Goal: Use online tool/utility: Utilize a website feature to perform a specific function

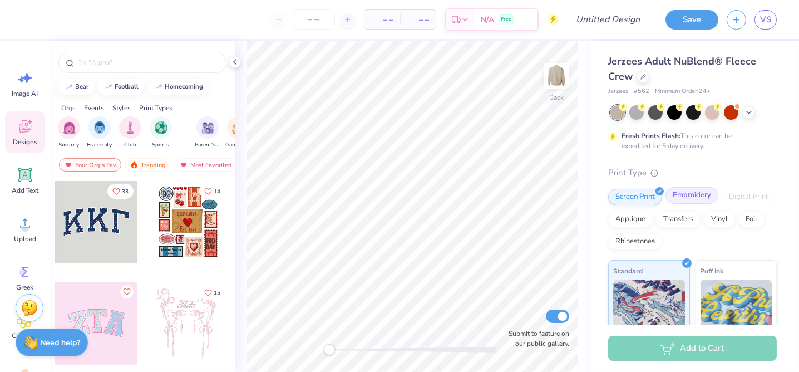
click at [679, 195] on div "Embroidery" at bounding box center [691, 195] width 53 height 17
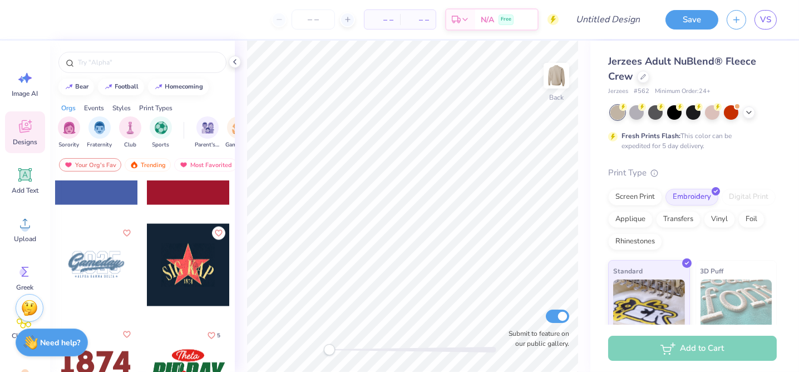
scroll to position [4061, 0]
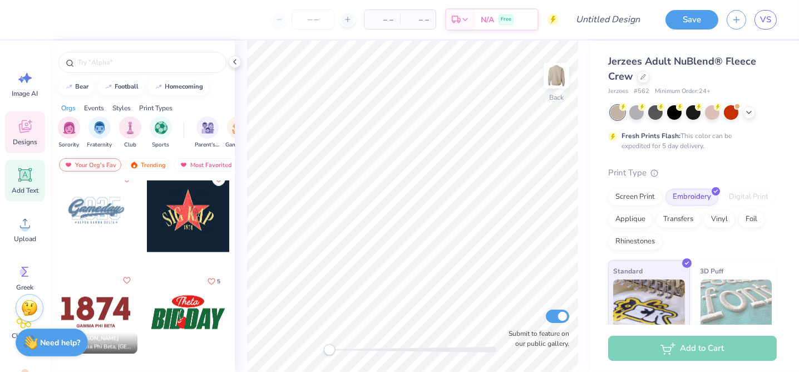
click at [36, 175] on div "Add Text" at bounding box center [25, 181] width 40 height 42
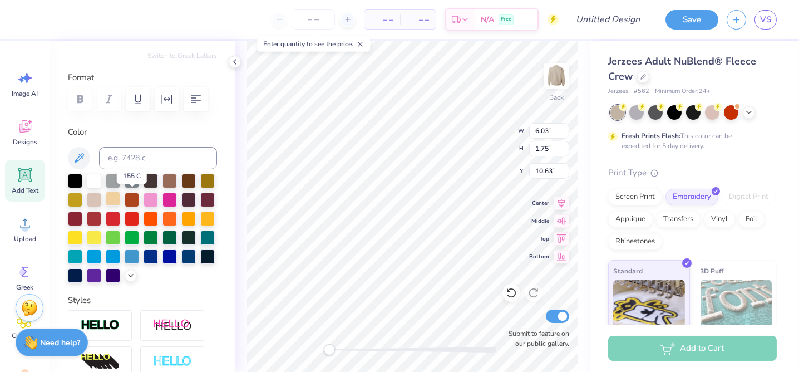
scroll to position [167, 0]
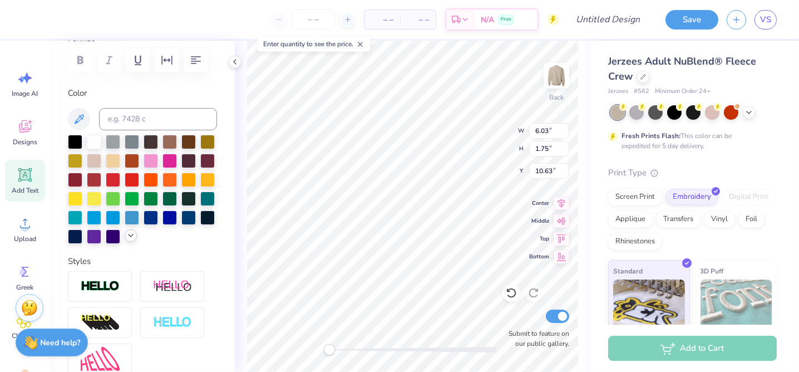
click at [126, 240] on icon at bounding box center [130, 235] width 9 height 9
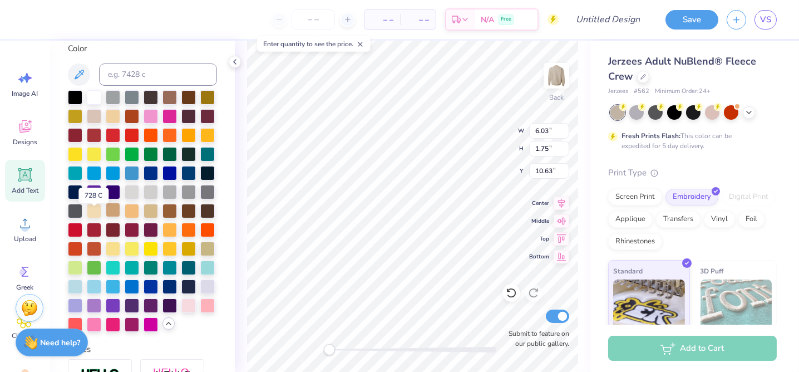
scroll to position [223, 0]
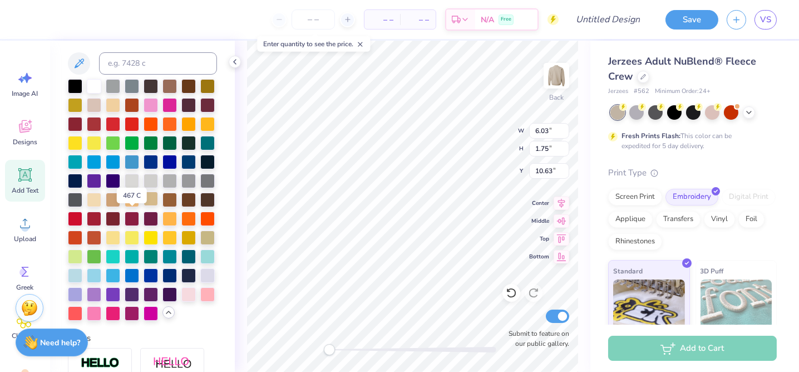
click at [144, 206] on div at bounding box center [151, 198] width 14 height 14
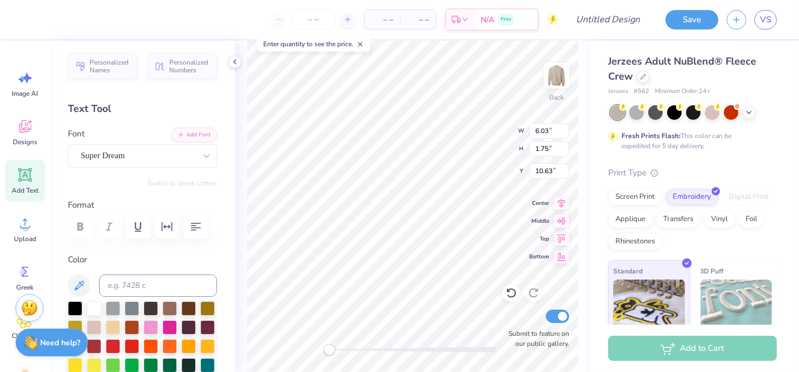
scroll to position [0, 0]
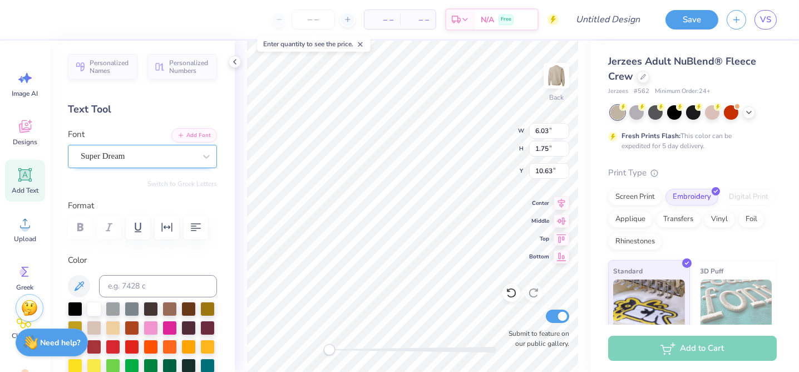
click at [123, 154] on div "Super Dream" at bounding box center [138, 155] width 117 height 17
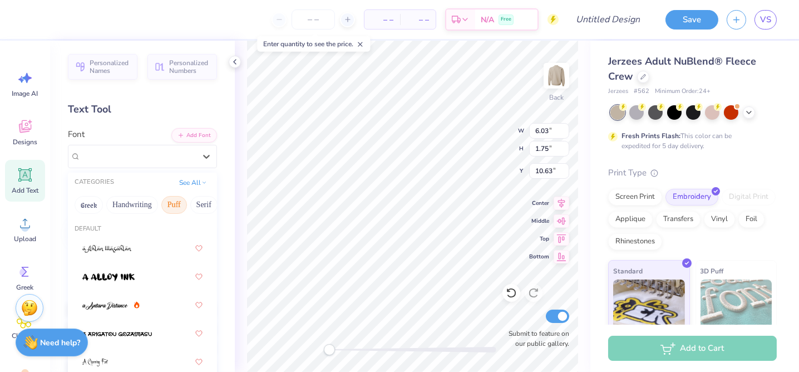
click at [164, 203] on button "Puff" at bounding box center [174, 205] width 26 height 18
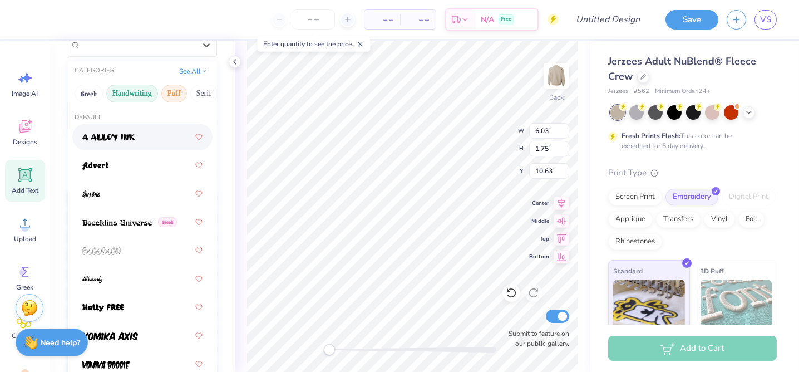
drag, startPoint x: 195, startPoint y: 92, endPoint x: 129, endPoint y: 90, distance: 65.7
click at [129, 90] on div "Greek Handwriting Puff Serif Bold Calligraphy Retro Sans Serif Minimal Fantasy …" at bounding box center [142, 93] width 149 height 24
click at [198, 91] on button "Serif" at bounding box center [203, 94] width 27 height 18
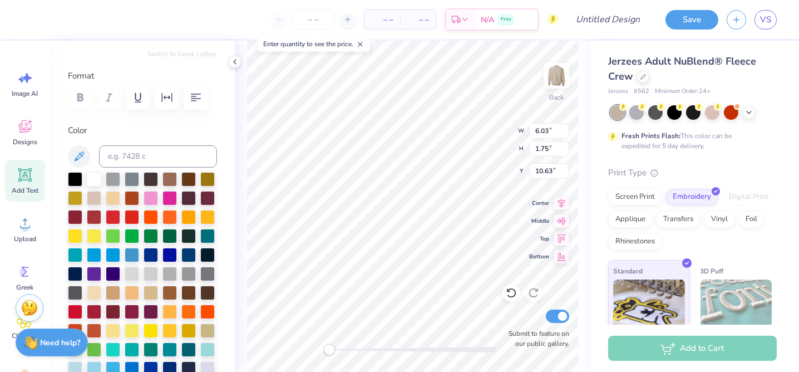
scroll to position [56, 0]
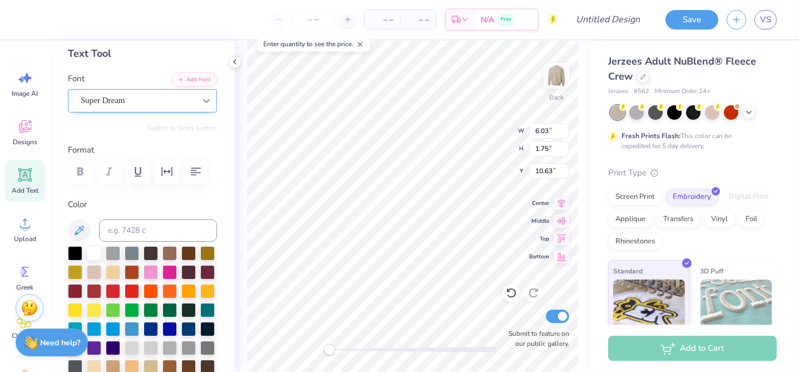
type textarea "STRONGER"
click at [201, 100] on icon at bounding box center [206, 100] width 11 height 11
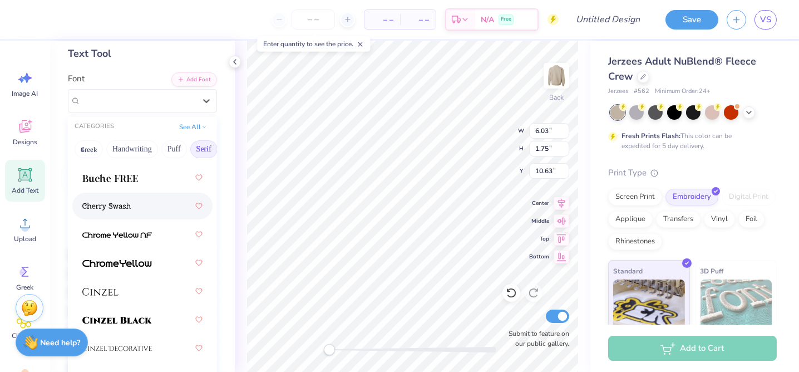
scroll to position [167, 0]
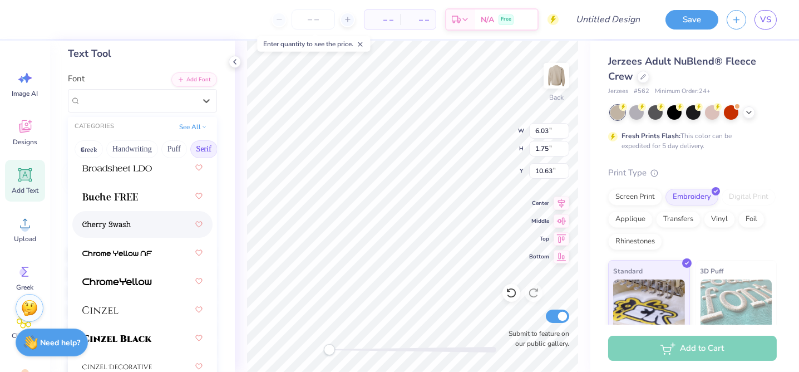
click at [129, 233] on div at bounding box center [142, 224] width 120 height 20
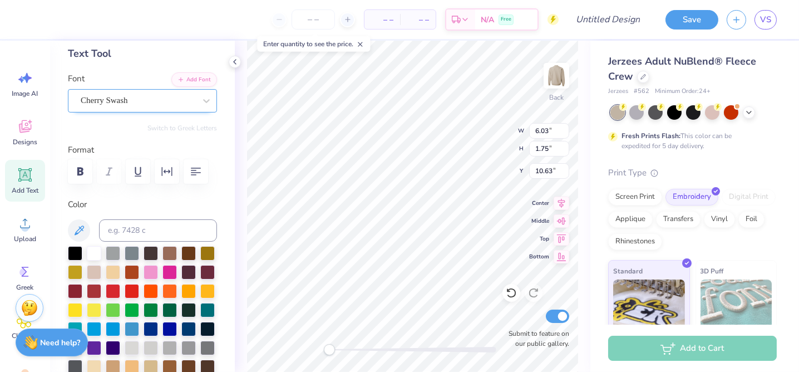
click at [177, 102] on div "Cherry Swash" at bounding box center [138, 100] width 117 height 17
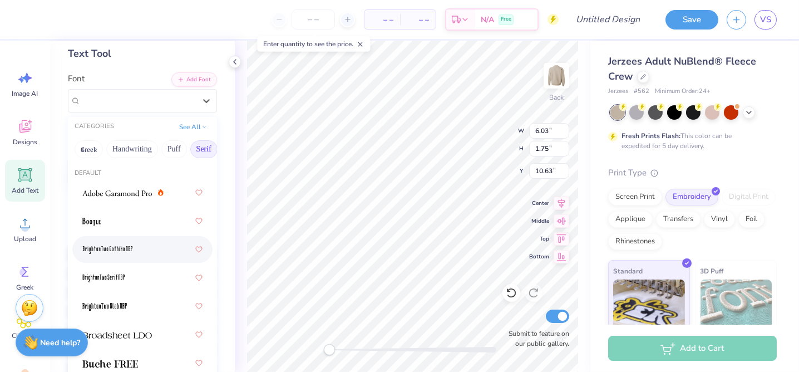
scroll to position [111, 0]
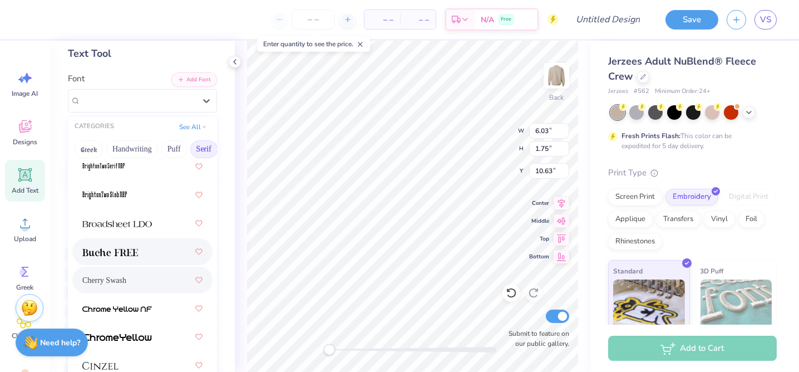
click at [161, 244] on div at bounding box center [142, 251] width 120 height 20
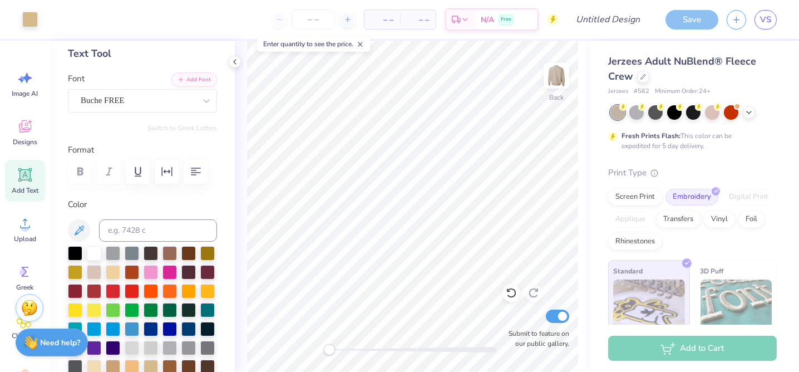
click at [17, 186] on span "Add Text" at bounding box center [25, 190] width 27 height 9
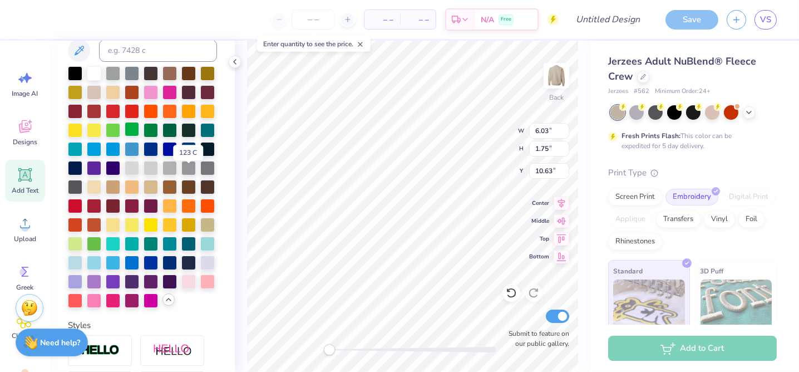
scroll to position [334, 0]
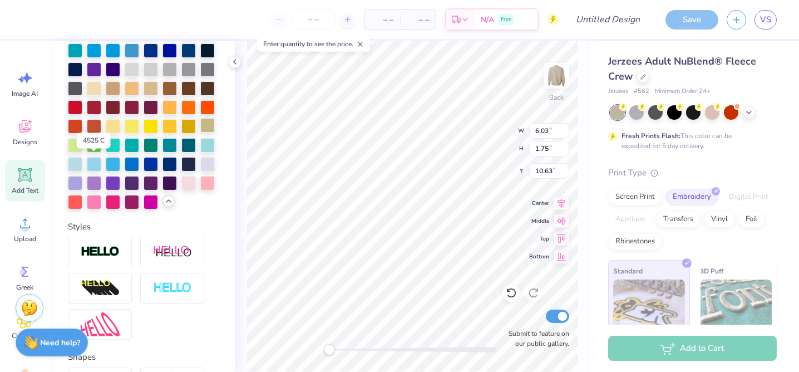
click at [200, 132] on div at bounding box center [207, 125] width 14 height 14
type textarea "than the"
click at [144, 95] on div at bounding box center [151, 87] width 14 height 14
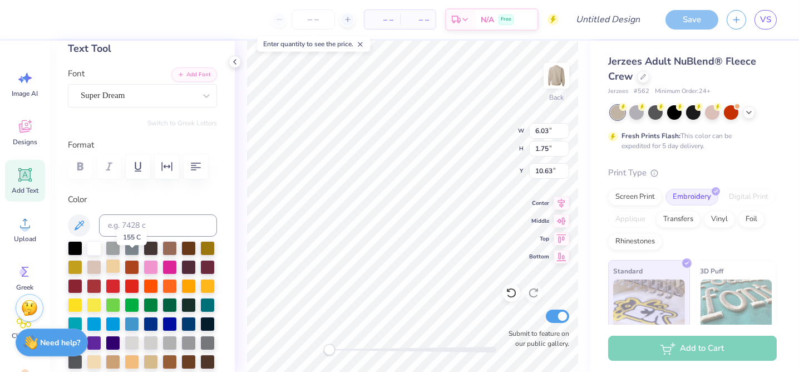
scroll to position [56, 0]
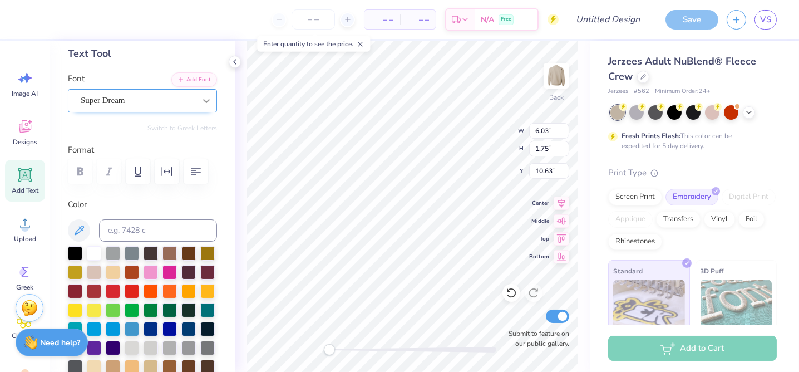
click at [196, 97] on div at bounding box center [206, 101] width 20 height 20
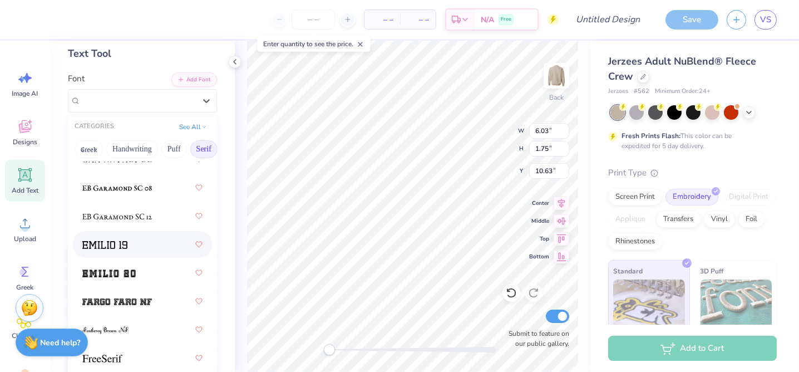
scroll to position [1280, 0]
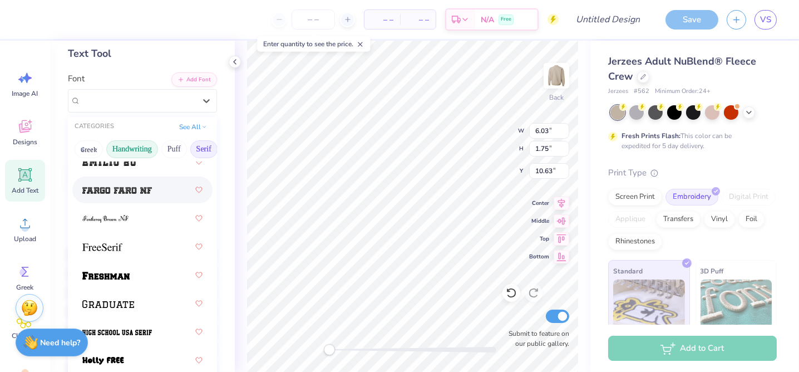
click at [148, 149] on button "Handwriting" at bounding box center [132, 149] width 52 height 18
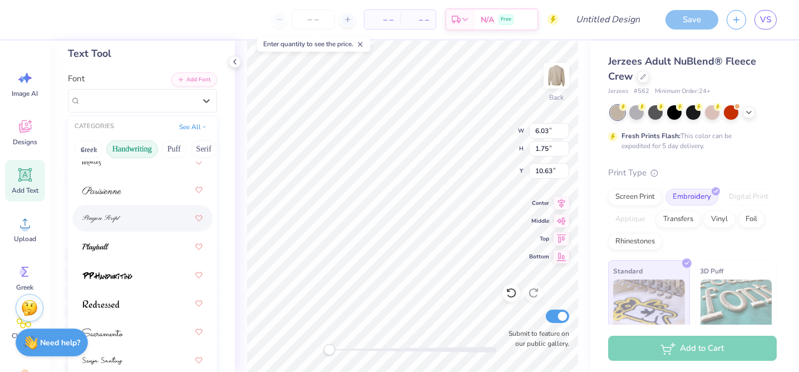
click at [151, 210] on div at bounding box center [142, 218] width 120 height 20
